Goal: Task Accomplishment & Management: Manage account settings

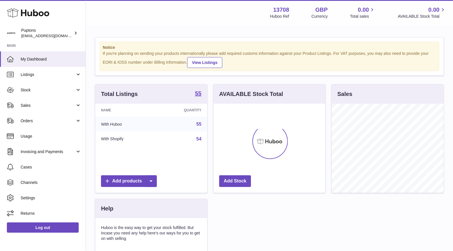
scroll to position [89, 112]
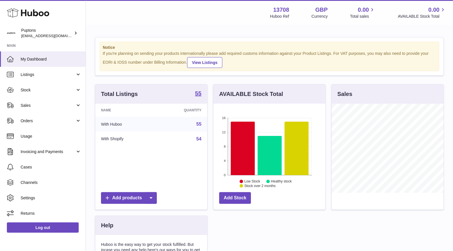
click at [29, 106] on span "Sales" at bounding box center [48, 105] width 55 height 5
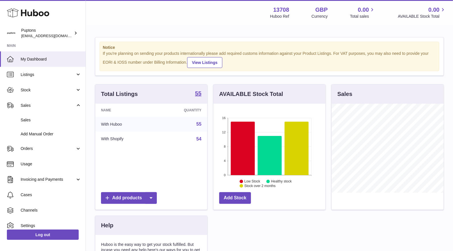
click at [30, 115] on link "Sales" at bounding box center [43, 120] width 86 height 14
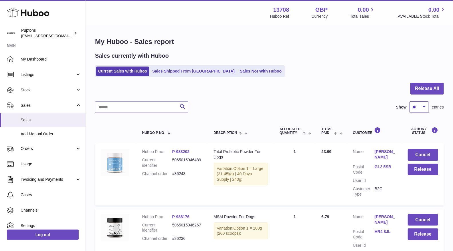
click at [419, 108] on select "** ** ** ***" at bounding box center [418, 107] width 19 height 11
select select "**"
click at [409, 102] on select "** ** ** ***" at bounding box center [418, 107] width 19 height 11
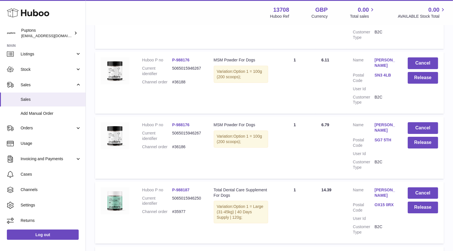
scroll to position [1176, 0]
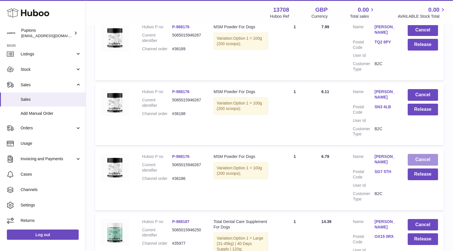
click at [416, 155] on button "Cancel" at bounding box center [423, 160] width 30 height 12
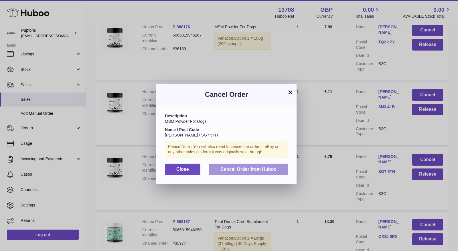
click at [272, 169] on span "Cancel Order from Huboo" at bounding box center [248, 169] width 56 height 5
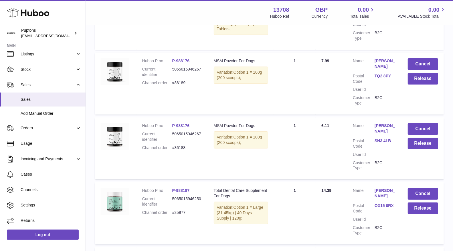
scroll to position [1112, 0]
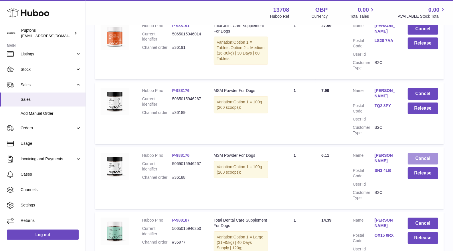
click at [421, 155] on button "Cancel" at bounding box center [423, 159] width 30 height 12
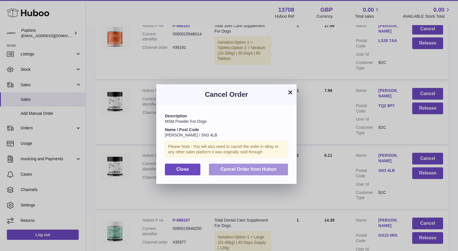
click at [270, 168] on span "Cancel Order from Huboo" at bounding box center [248, 169] width 56 height 5
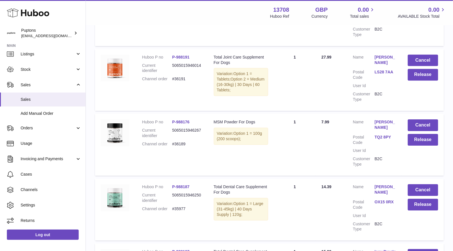
scroll to position [1048, 0]
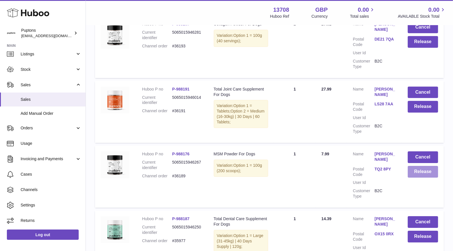
click at [417, 169] on button "Release" at bounding box center [423, 172] width 30 height 12
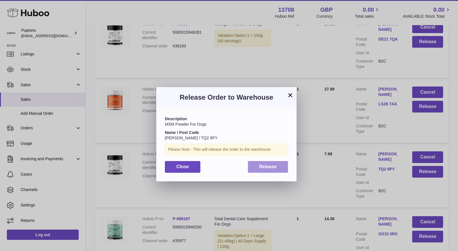
click at [272, 168] on span "Release" at bounding box center [267, 166] width 17 height 5
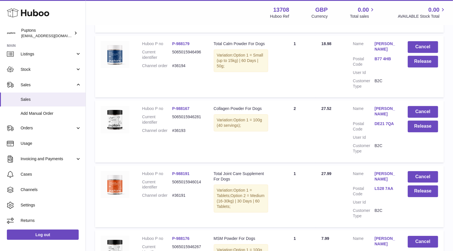
scroll to position [953, 0]
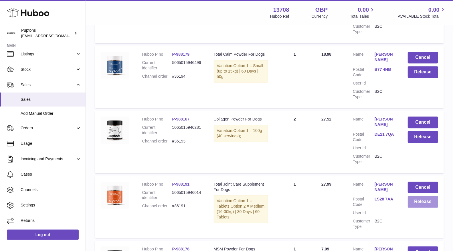
click at [427, 196] on button "Release" at bounding box center [423, 202] width 30 height 12
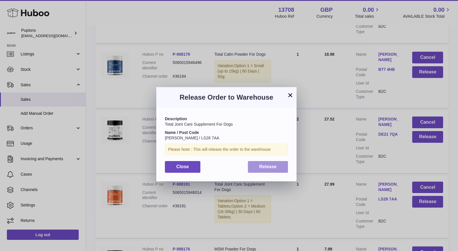
click at [278, 167] on button "Release" at bounding box center [268, 167] width 40 height 12
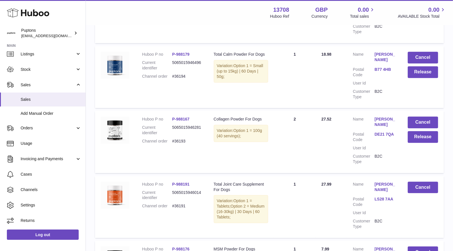
scroll to position [890, 0]
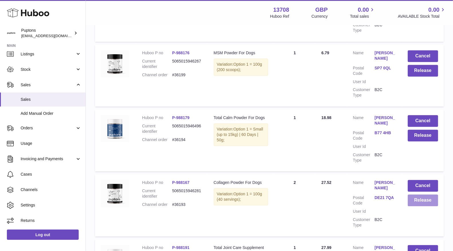
click at [421, 196] on button "Release" at bounding box center [423, 201] width 30 height 12
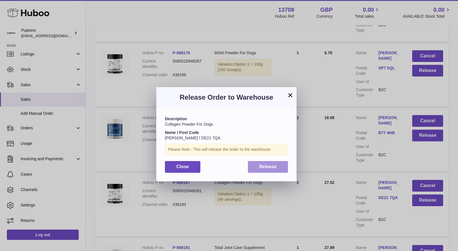
click at [266, 169] on span "Release" at bounding box center [267, 166] width 17 height 5
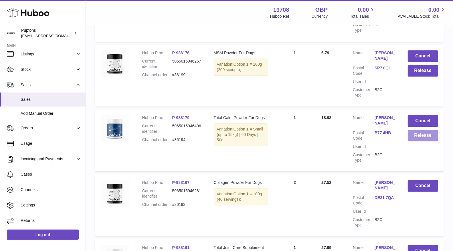
click at [420, 130] on button "Release" at bounding box center [423, 136] width 30 height 12
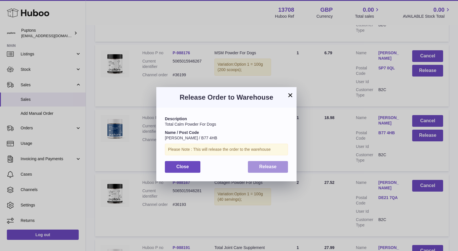
click at [269, 169] on span "Release" at bounding box center [267, 166] width 17 height 5
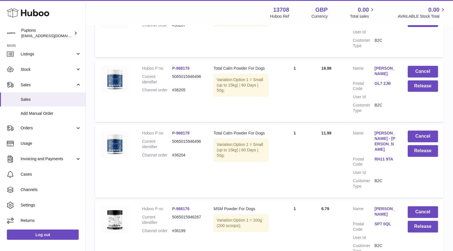
scroll to position [731, 0]
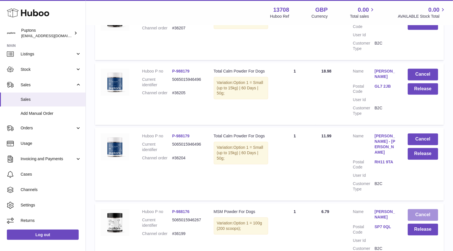
click at [420, 209] on button "Cancel" at bounding box center [423, 215] width 30 height 12
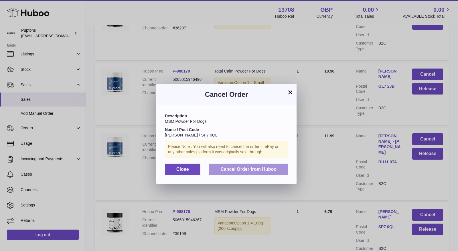
click at [255, 167] on span "Cancel Order from Huboo" at bounding box center [248, 169] width 56 height 5
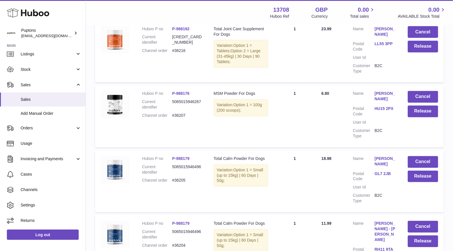
scroll to position [635, 0]
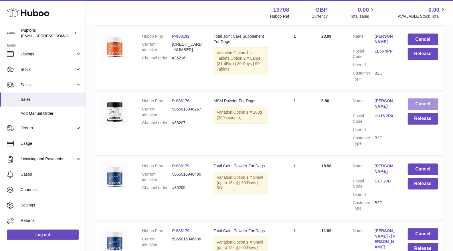
click at [422, 109] on button "Cancel" at bounding box center [423, 105] width 30 height 12
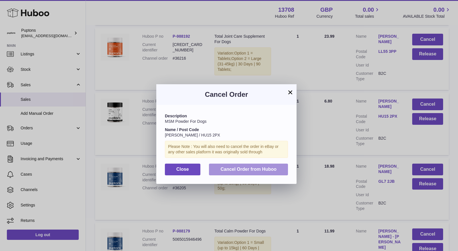
click at [238, 169] on span "Cancel Order from Huboo" at bounding box center [248, 169] width 56 height 5
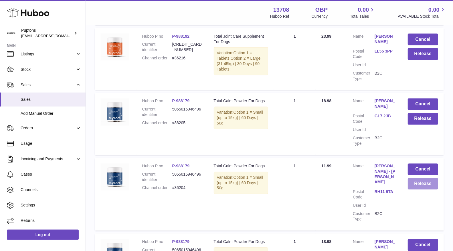
click at [426, 190] on button "Release" at bounding box center [423, 184] width 30 height 12
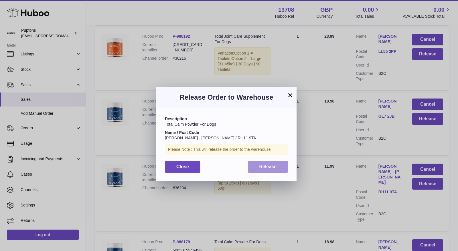
click at [270, 168] on span "Release" at bounding box center [267, 166] width 17 height 5
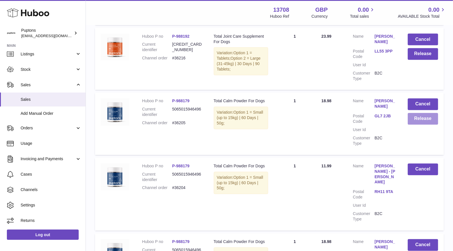
click at [419, 125] on button "Release" at bounding box center [423, 119] width 30 height 12
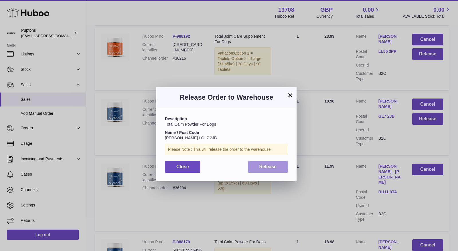
click at [257, 166] on button "Release" at bounding box center [268, 167] width 40 height 12
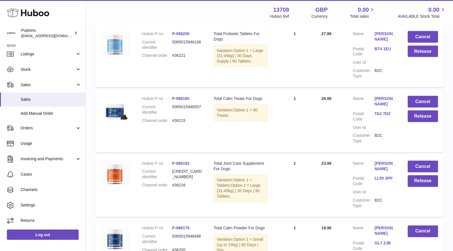
scroll to position [476, 0]
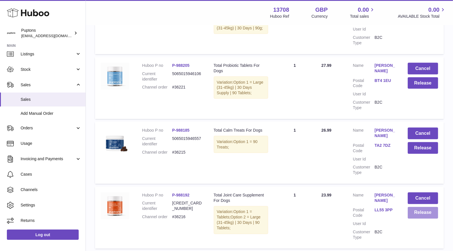
click at [424, 219] on button "Release" at bounding box center [423, 213] width 30 height 12
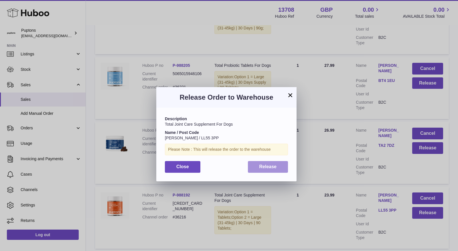
click at [262, 167] on span "Release" at bounding box center [267, 166] width 17 height 5
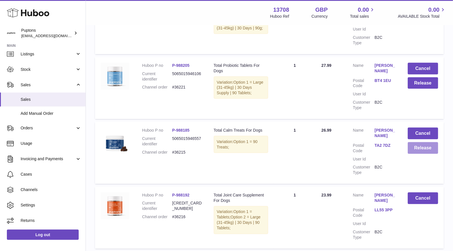
click at [418, 152] on button "Release" at bounding box center [423, 148] width 30 height 12
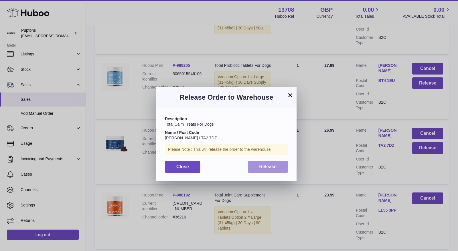
click at [281, 163] on button "Release" at bounding box center [268, 167] width 40 height 12
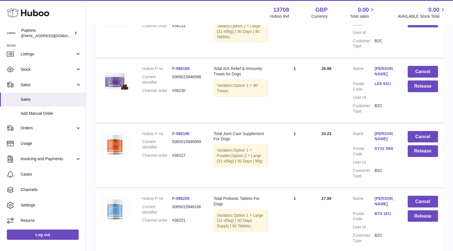
scroll to position [349, 0]
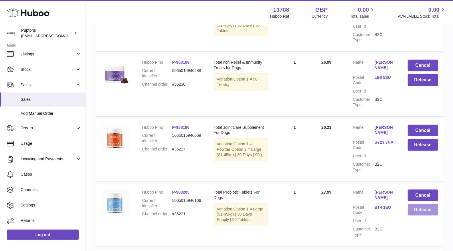
click at [430, 216] on button "Release" at bounding box center [423, 210] width 30 height 12
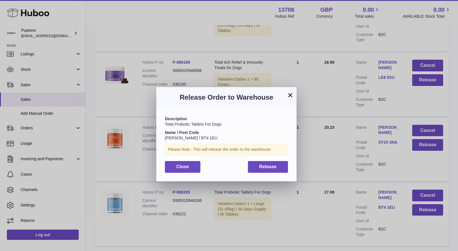
click at [265, 174] on div "Description Total Probiotic Tablets For Dogs Name / Post Code [PERSON_NAME] / B…" at bounding box center [226, 144] width 140 height 73
click at [267, 169] on span "Release" at bounding box center [267, 166] width 17 height 5
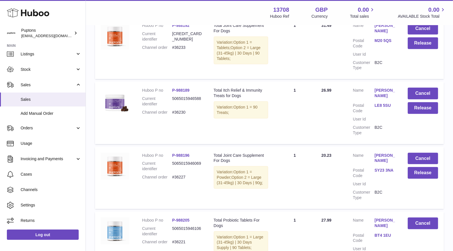
scroll to position [286, 0]
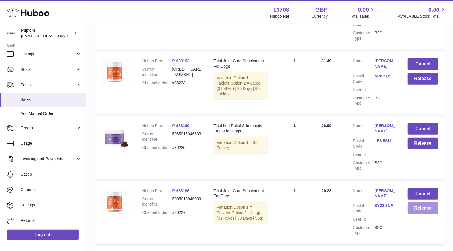
click at [419, 214] on button "Release" at bounding box center [423, 209] width 30 height 12
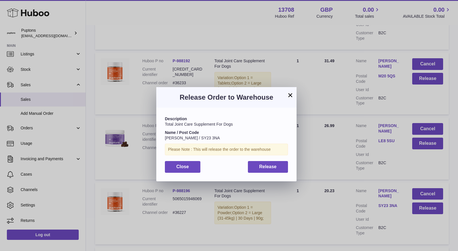
click at [278, 172] on div "Description Total Joint Care Supplement For Dogs Name / Post Code [PERSON_NAME]…" at bounding box center [226, 144] width 140 height 73
click at [273, 169] on span "Release" at bounding box center [267, 166] width 17 height 5
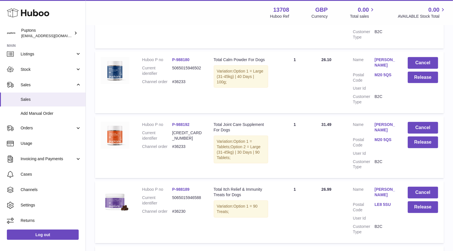
scroll to position [254, 0]
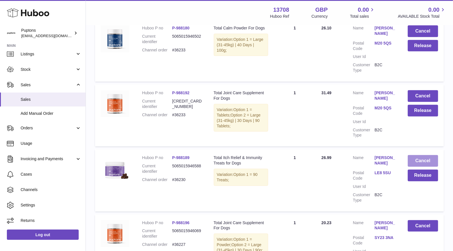
click at [424, 164] on button "Cancel" at bounding box center [423, 161] width 30 height 12
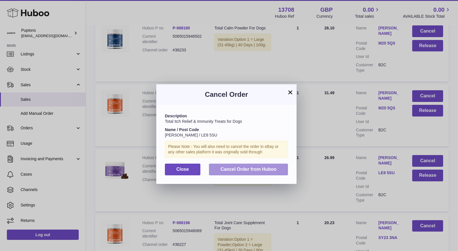
click at [272, 170] on span "Cancel Order from Huboo" at bounding box center [248, 169] width 56 height 5
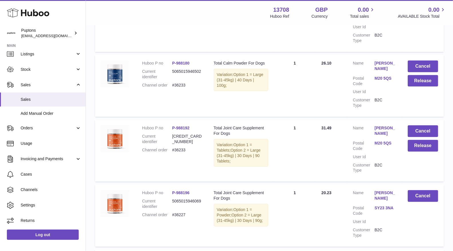
scroll to position [190, 0]
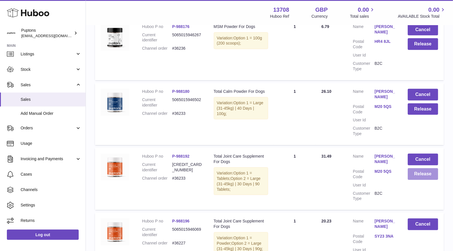
click at [423, 180] on button "Release" at bounding box center [423, 174] width 30 height 12
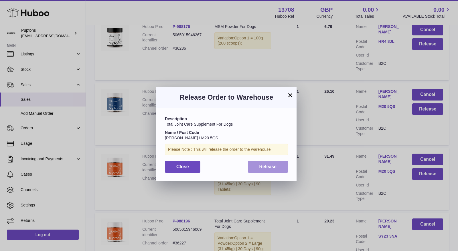
click at [265, 164] on span "Release" at bounding box center [267, 166] width 17 height 5
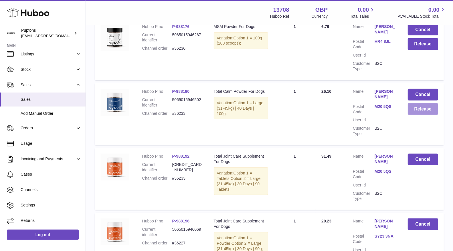
click at [422, 114] on button "Release" at bounding box center [423, 110] width 30 height 12
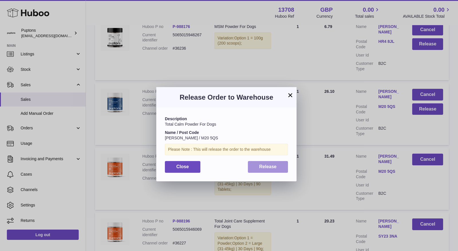
click at [279, 171] on button "Release" at bounding box center [268, 167] width 40 height 12
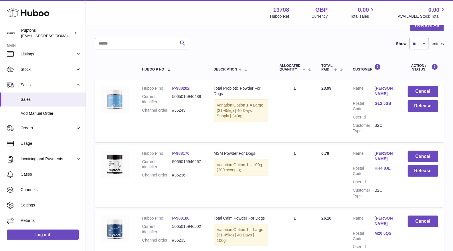
scroll to position [32, 0]
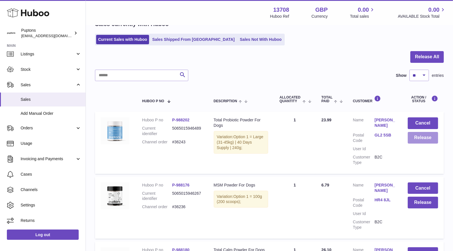
click at [415, 139] on button "Release" at bounding box center [423, 138] width 30 height 12
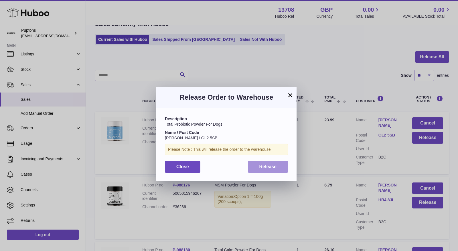
click at [286, 165] on button "Release" at bounding box center [268, 167] width 40 height 12
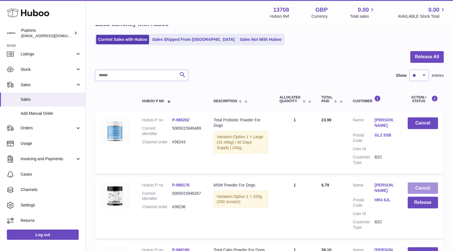
click at [417, 190] on button "Cancel" at bounding box center [423, 189] width 30 height 12
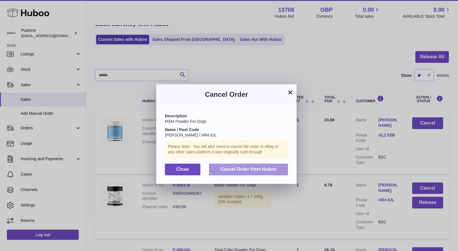
click at [258, 169] on span "Cancel Order from Huboo" at bounding box center [248, 169] width 56 height 5
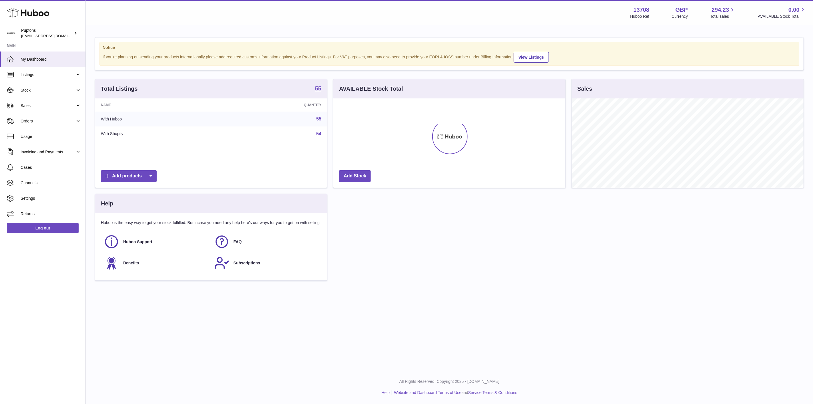
scroll to position [89, 232]
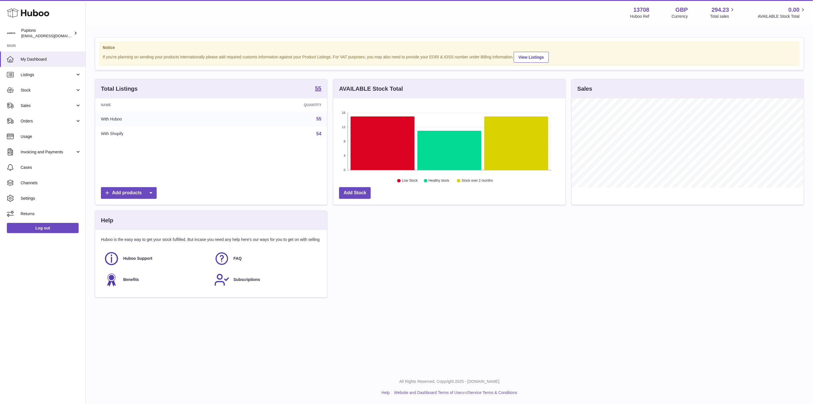
click at [44, 105] on span "Sales" at bounding box center [48, 105] width 55 height 5
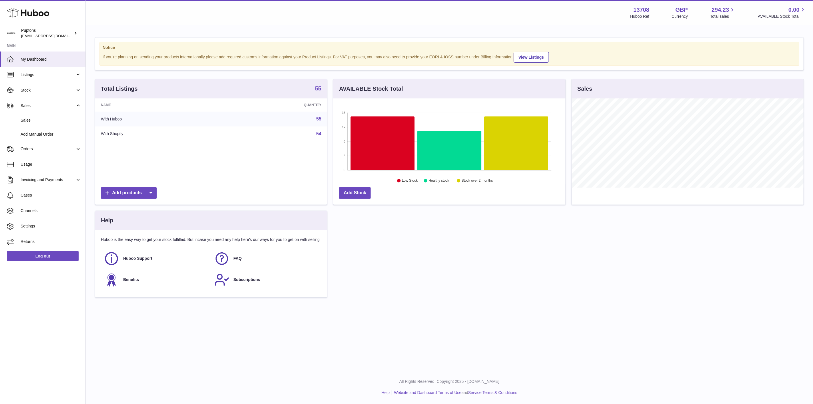
click at [33, 91] on span "Stock" at bounding box center [48, 90] width 55 height 5
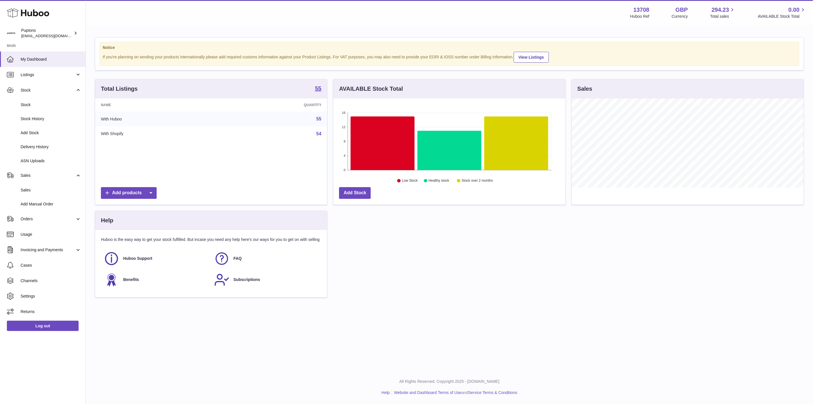
click at [33, 102] on span "Stock" at bounding box center [51, 104] width 61 height 5
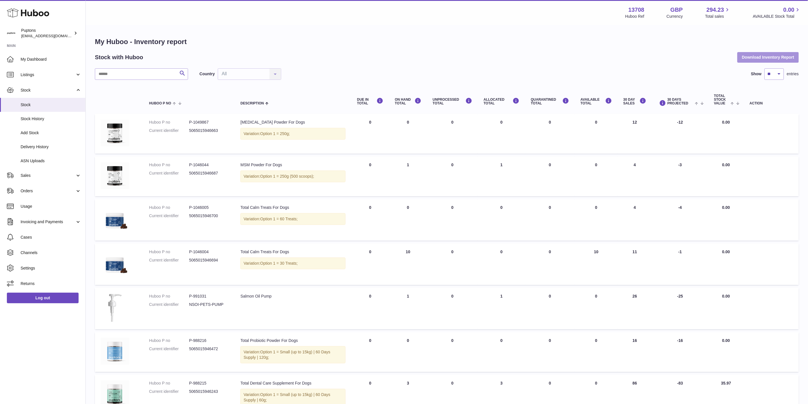
drag, startPoint x: 779, startPoint y: 56, endPoint x: 774, endPoint y: 55, distance: 5.7
click at [779, 55] on button "Download Inventory Report" at bounding box center [768, 57] width 61 height 10
